Goal: Find specific page/section: Find specific page/section

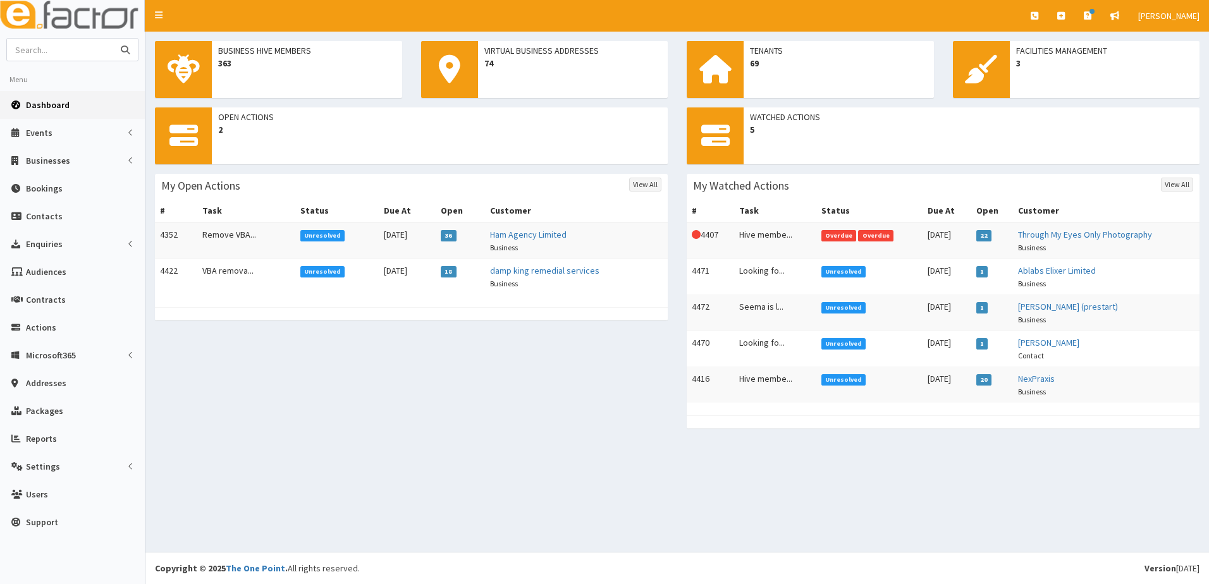
click at [52, 48] on input "text" at bounding box center [60, 50] width 106 height 22
type input "wedding boutique"
click at [113, 39] on button "submit" at bounding box center [125, 50] width 25 height 22
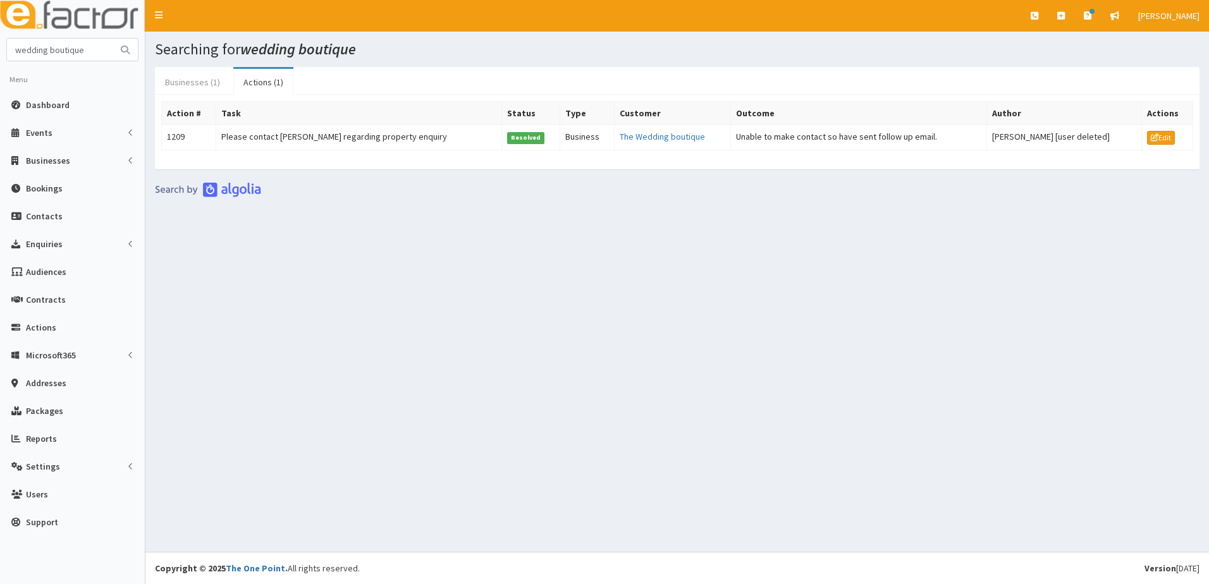
click at [190, 79] on link "Businesses (1)" at bounding box center [192, 82] width 75 height 27
